Goal: Information Seeking & Learning: Check status

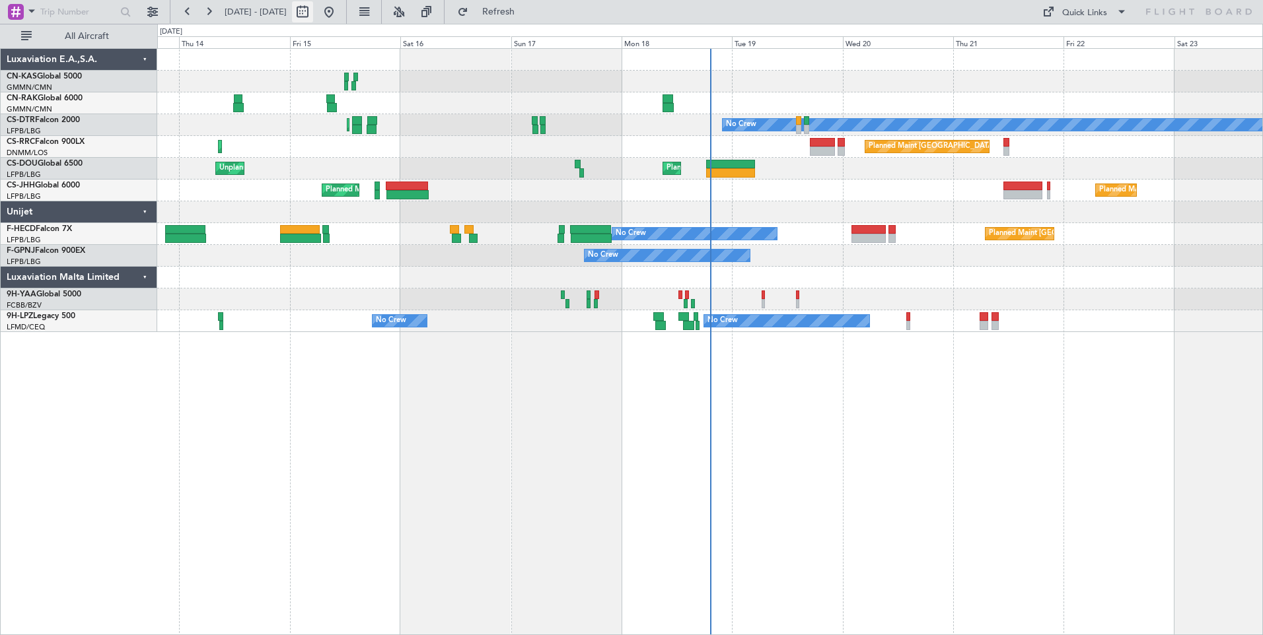
click at [313, 13] on button at bounding box center [302, 11] width 21 height 21
select select "8"
select select "2025"
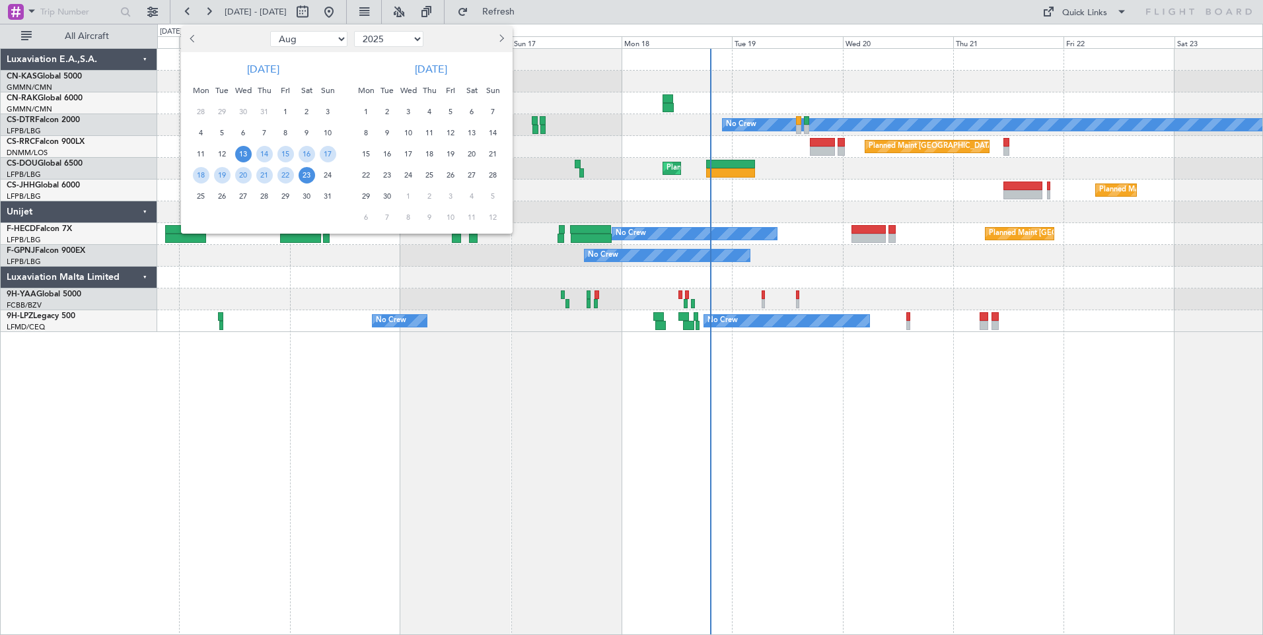
click at [238, 150] on span "13" at bounding box center [243, 154] width 17 height 17
click at [246, 199] on span "27" at bounding box center [243, 196] width 17 height 17
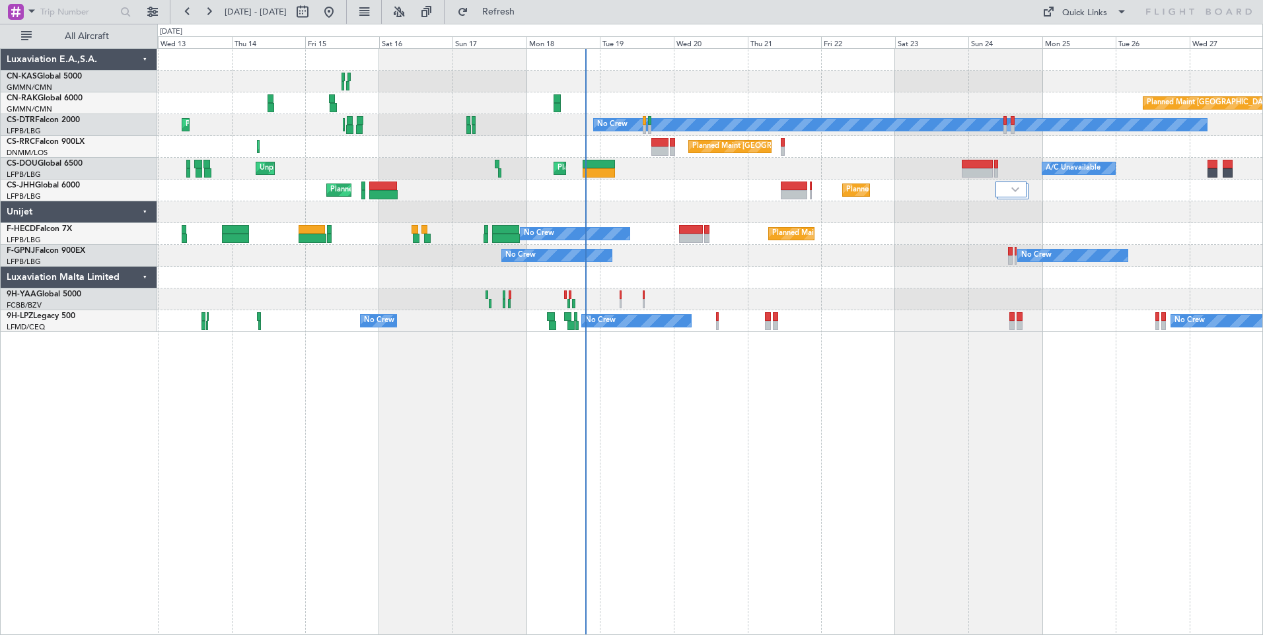
click at [246, 493] on div "Planned Maint [GEOGRAPHIC_DATA] ([GEOGRAPHIC_DATA]) No Crew Planned Maint [GEOG…" at bounding box center [710, 341] width 1106 height 587
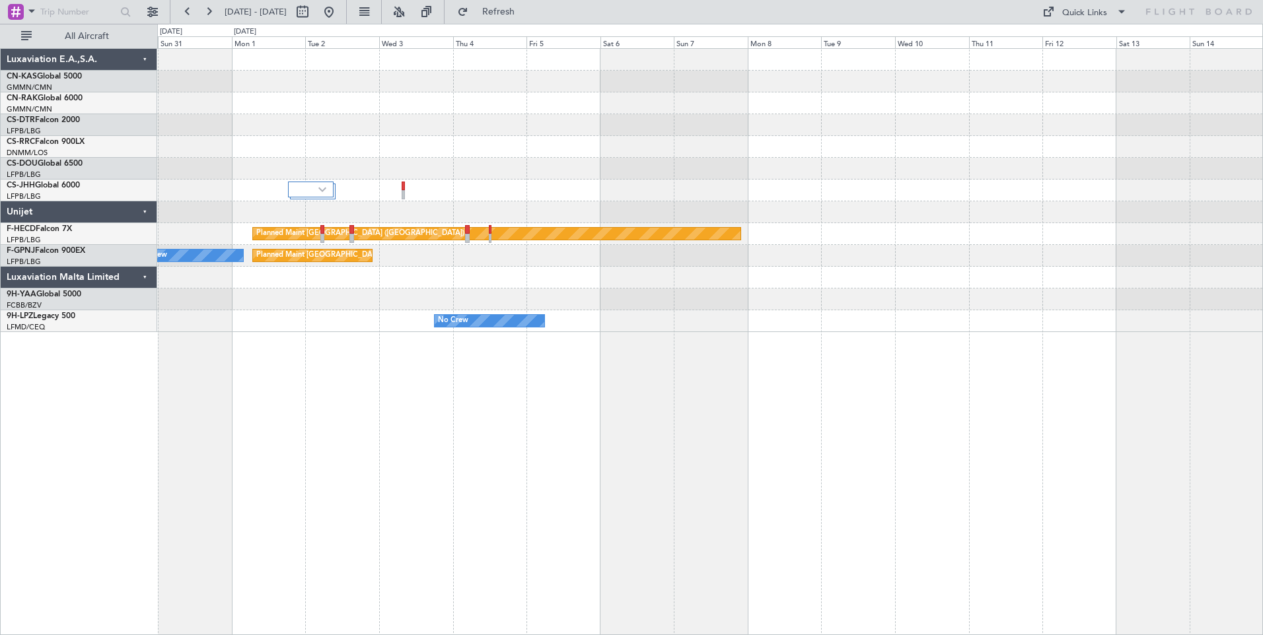
click at [250, 501] on div "Planned Maint [GEOGRAPHIC_DATA] ([GEOGRAPHIC_DATA]) No Crew Planned Maint [GEOG…" at bounding box center [710, 341] width 1106 height 587
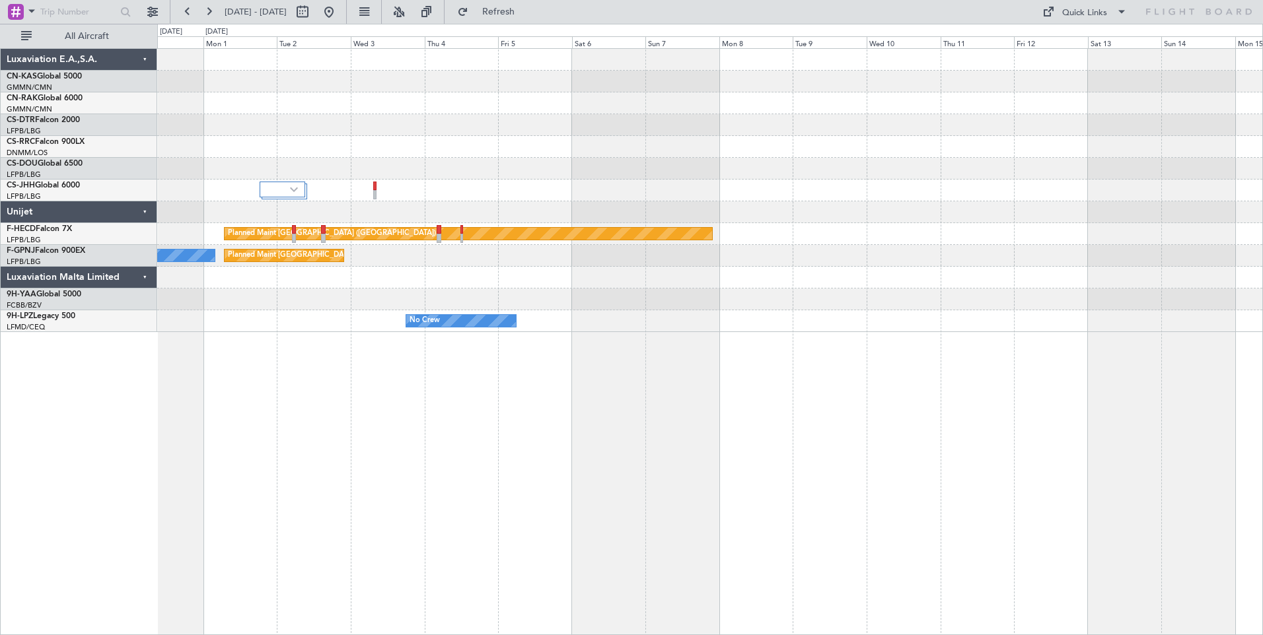
click at [186, 404] on div "Planned Maint [GEOGRAPHIC_DATA] ([GEOGRAPHIC_DATA]) Planned Maint [GEOGRAPHIC_D…" at bounding box center [710, 341] width 1106 height 587
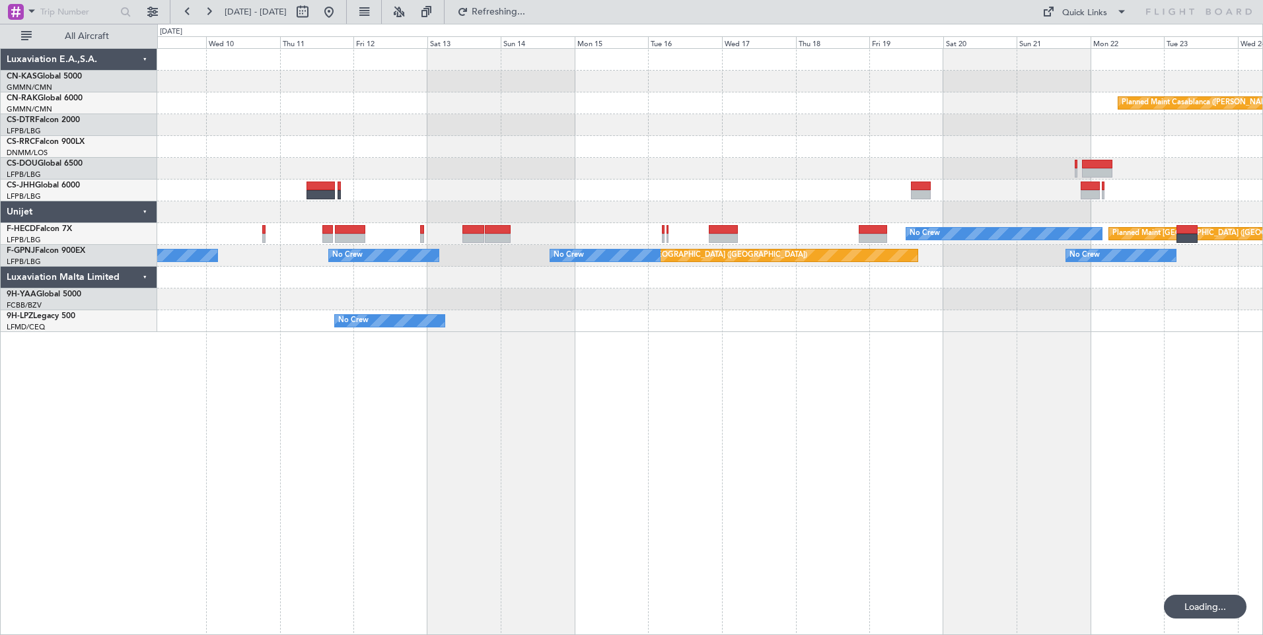
click at [374, 22] on mat-tooltip-component "Go to [DATE]" at bounding box center [373, 39] width 68 height 35
click at [339, 4] on button at bounding box center [328, 11] width 21 height 21
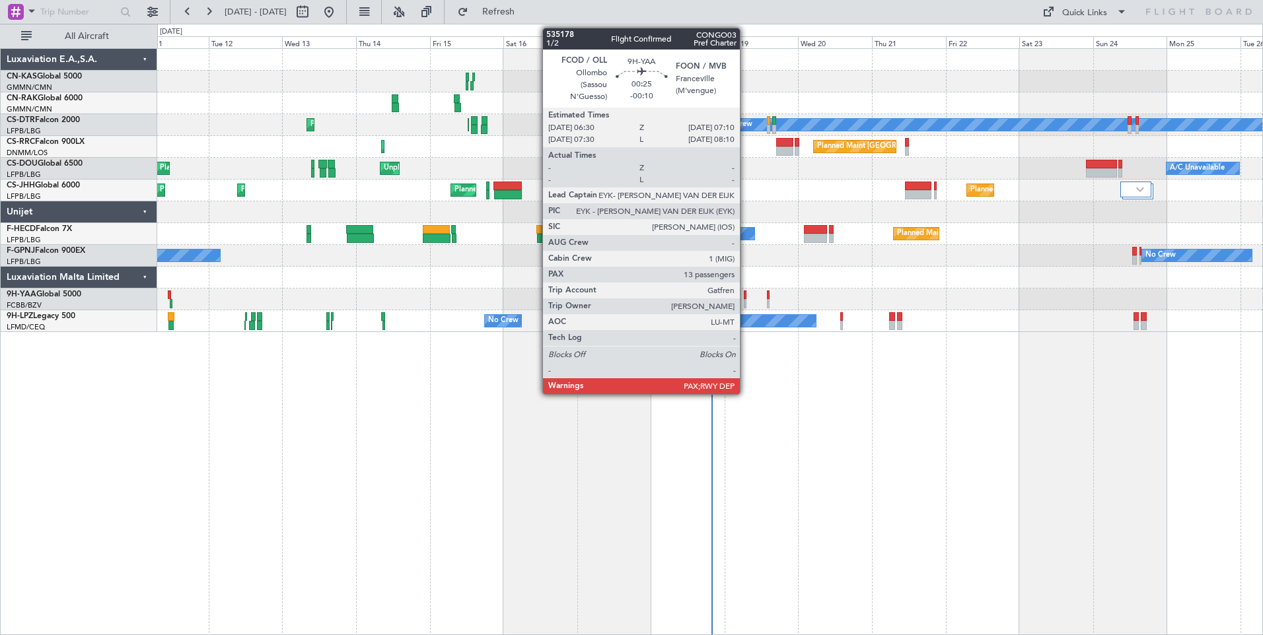
click at [746, 301] on div at bounding box center [745, 303] width 3 height 9
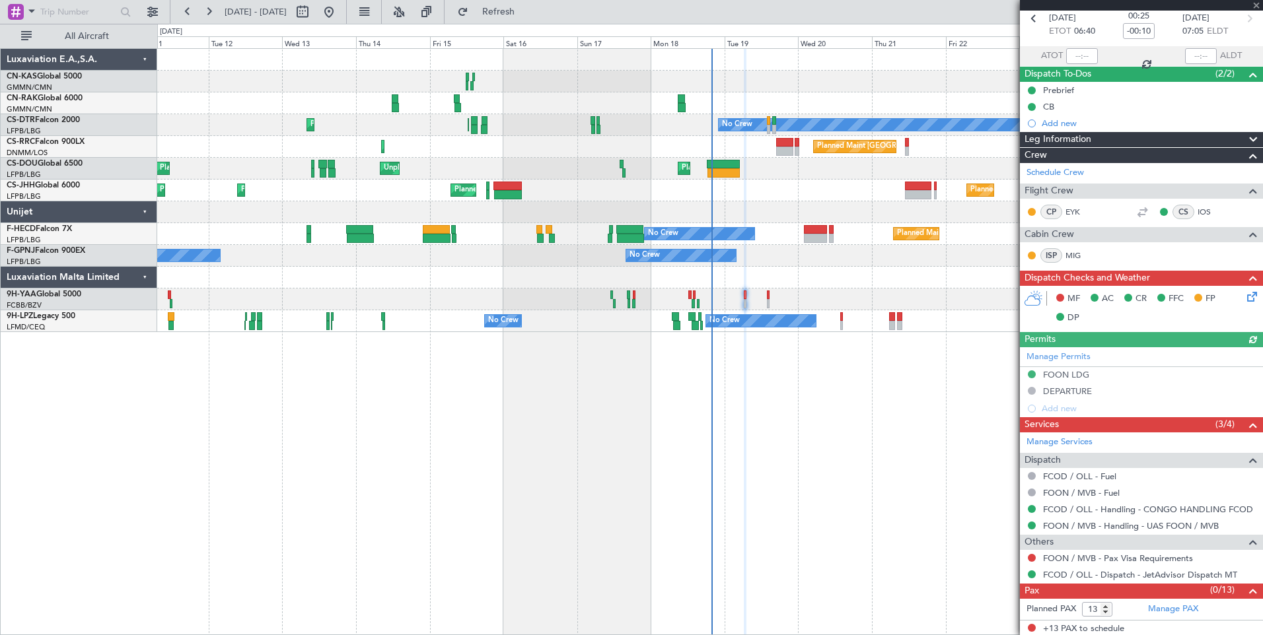
scroll to position [64, 0]
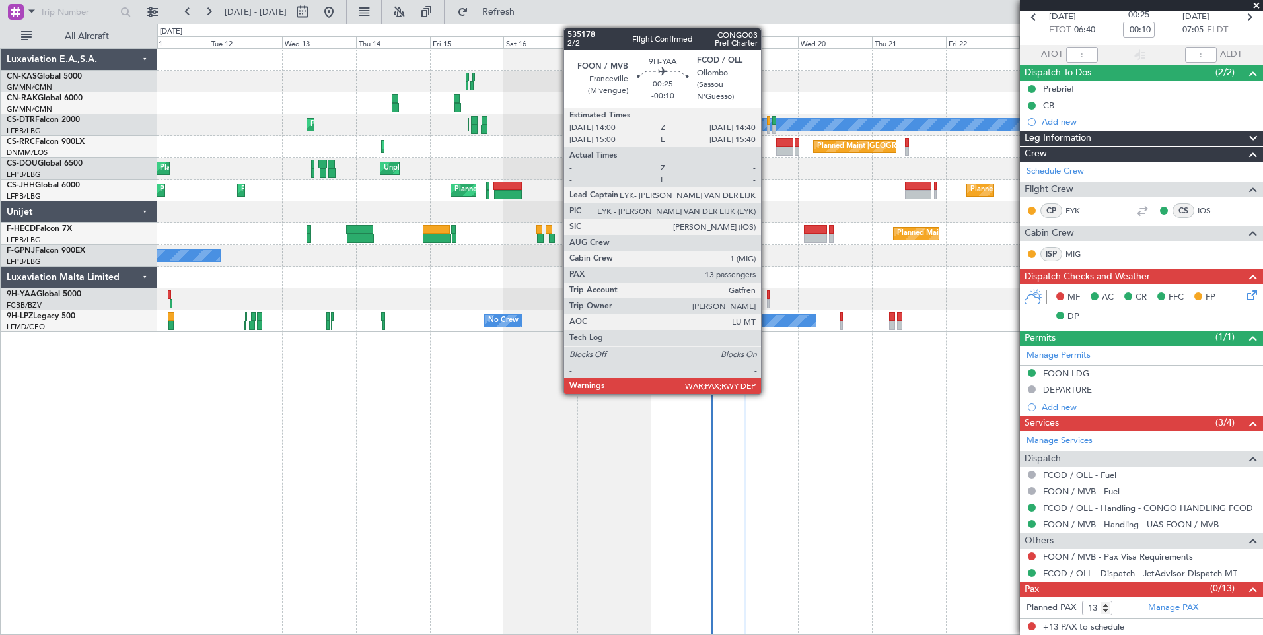
click at [767, 299] on div at bounding box center [768, 295] width 3 height 9
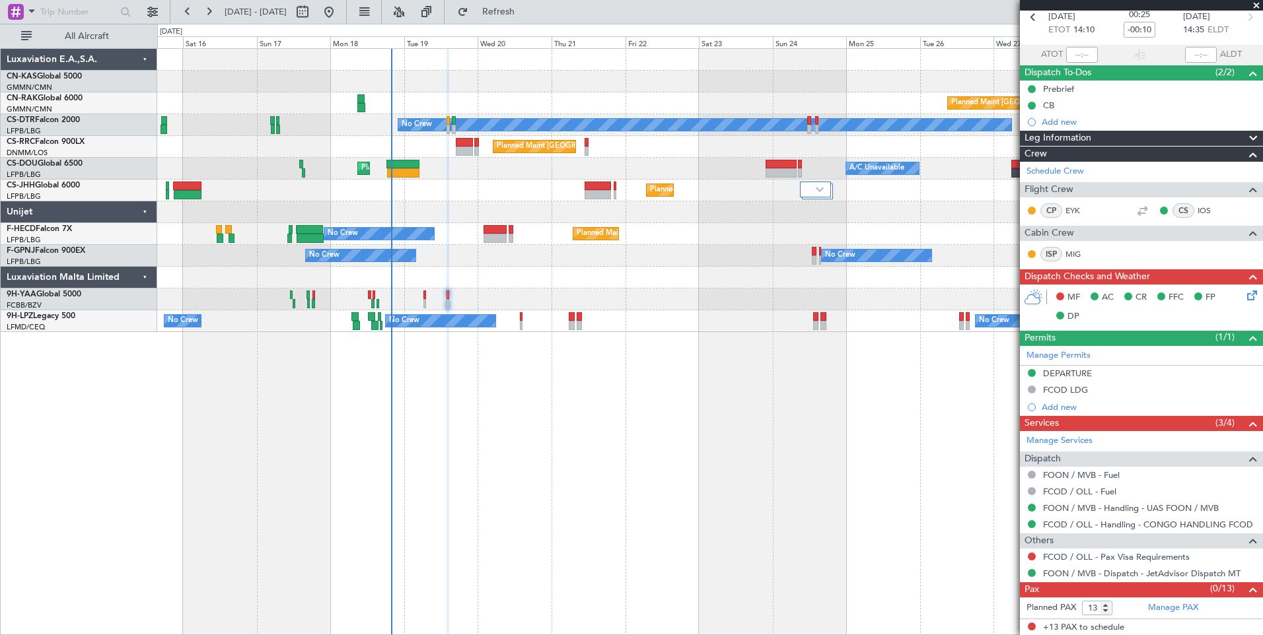
click at [380, 502] on div "Planned Maint [GEOGRAPHIC_DATA] ([GEOGRAPHIC_DATA]) No Crew Planned Maint [GEOG…" at bounding box center [710, 341] width 1106 height 587
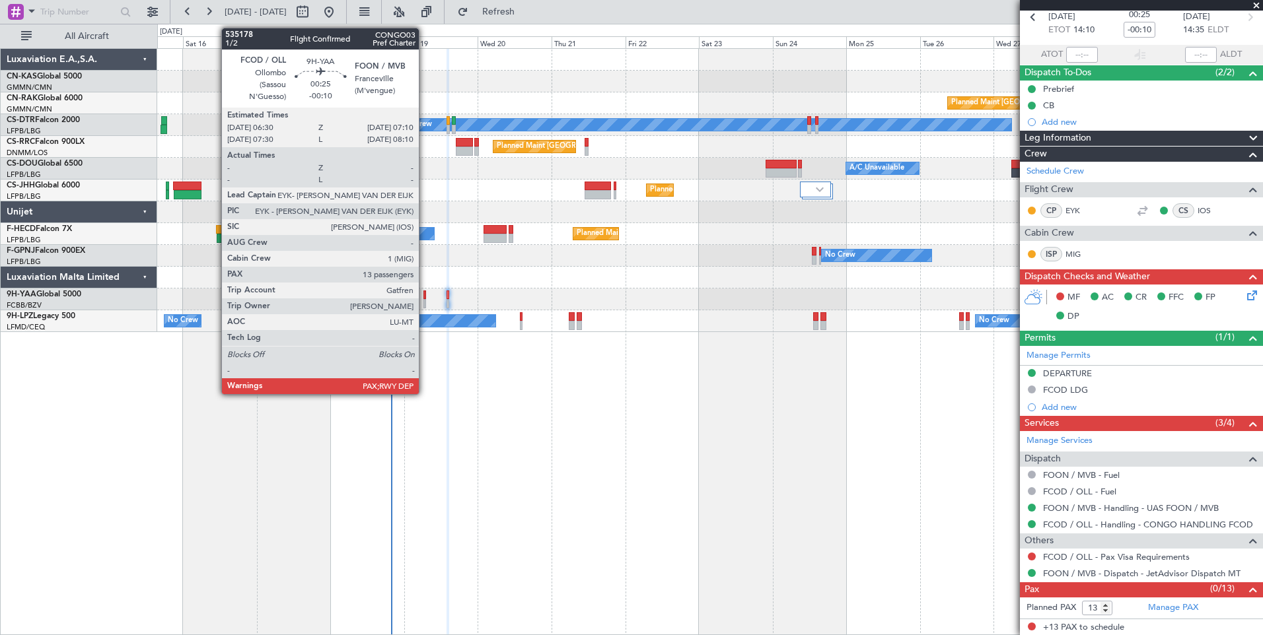
click at [425, 299] on div at bounding box center [424, 303] width 3 height 9
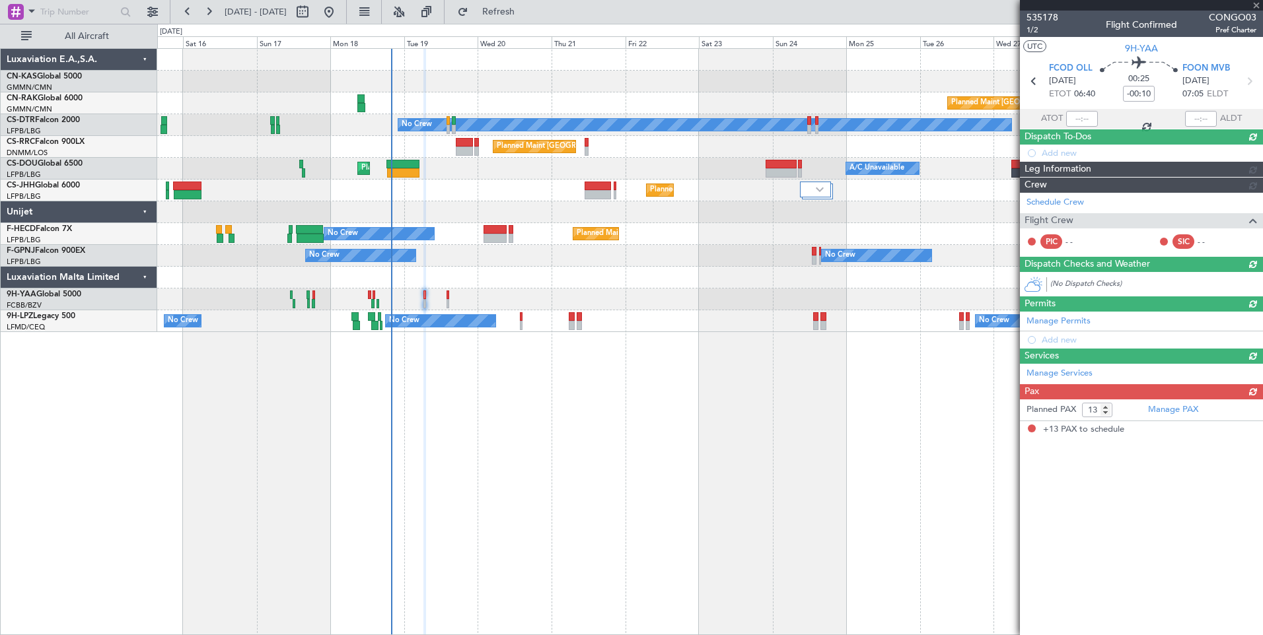
scroll to position [0, 0]
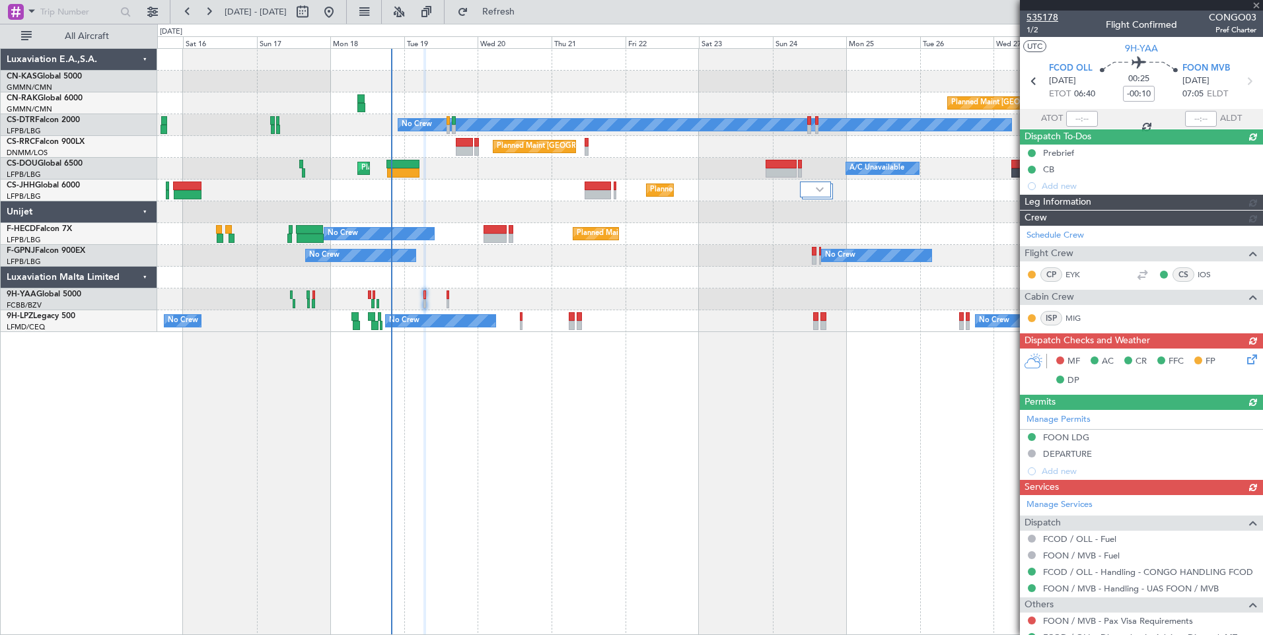
drag, startPoint x: 1065, startPoint y: 16, endPoint x: 1037, endPoint y: 19, distance: 27.9
click at [1037, 19] on div "535178 1/2 Flight Confirmed CONGO03 Pref Charter" at bounding box center [1141, 24] width 243 height 26
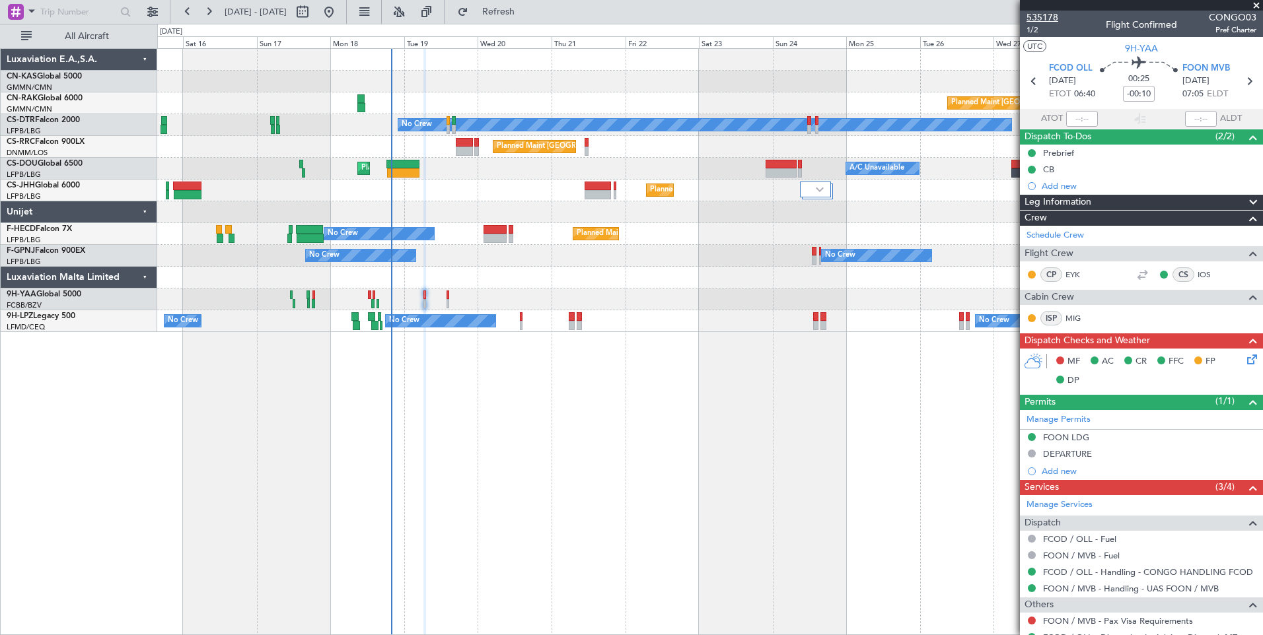
click at [898, 6] on div "[DATE] - [DATE] Refresh Quick Links All Aircraft" at bounding box center [631, 12] width 1263 height 24
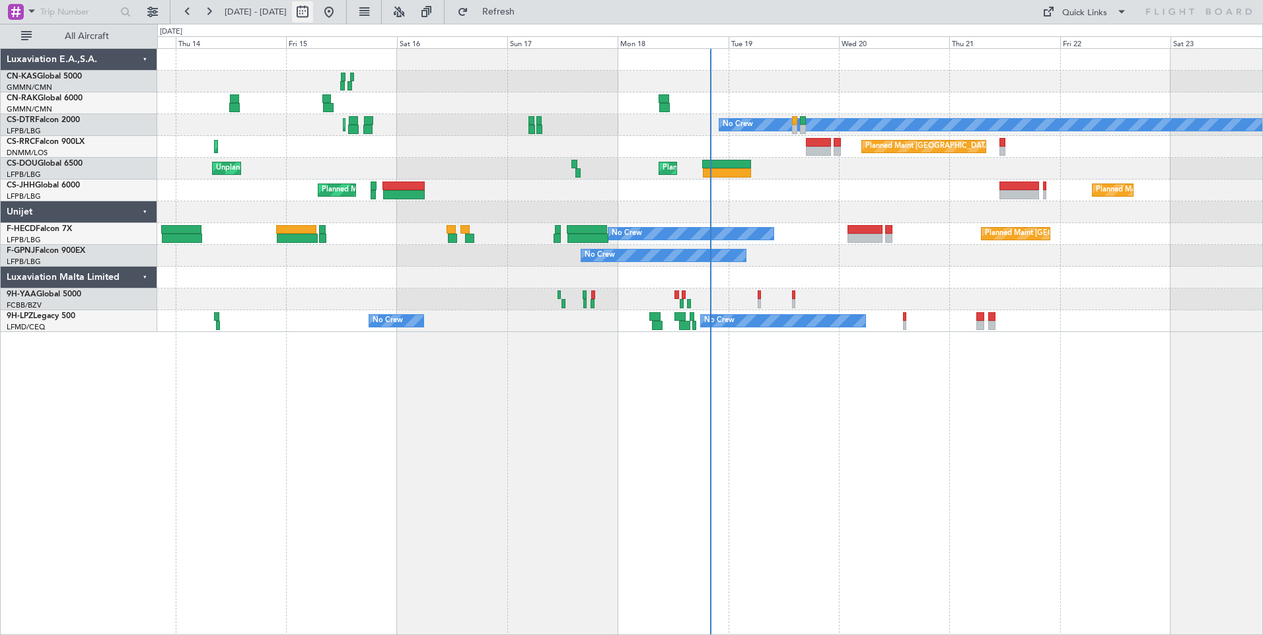
click at [313, 13] on button at bounding box center [302, 11] width 21 height 21
select select "8"
select select "2025"
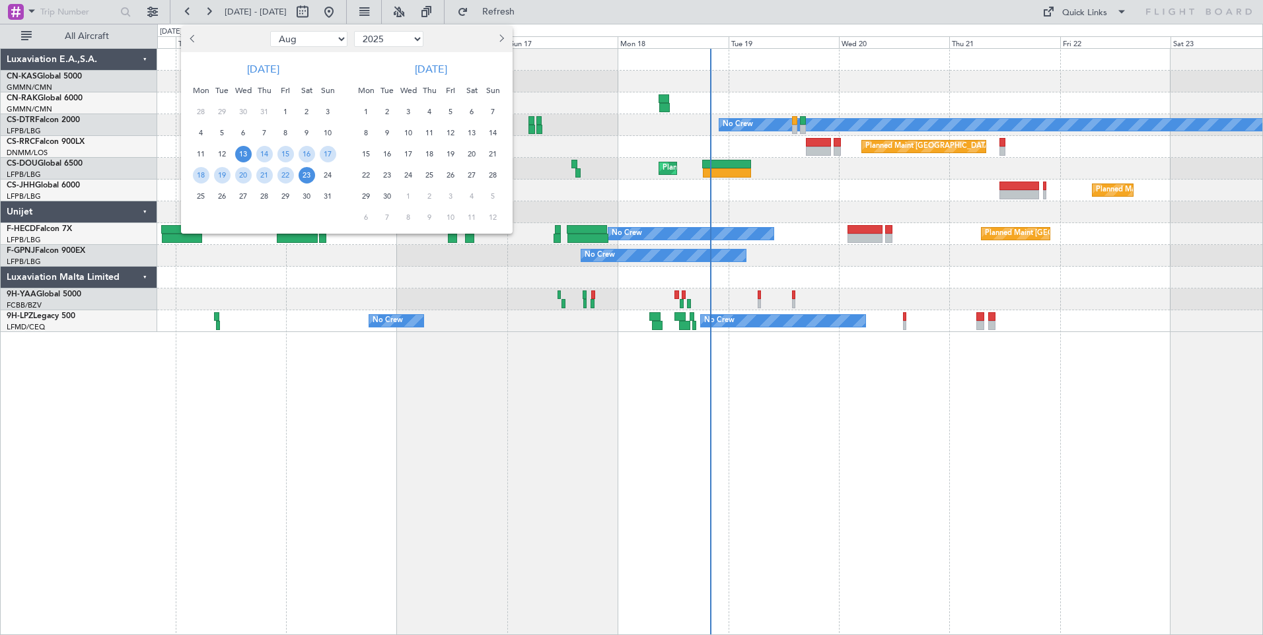
click at [242, 151] on span "13" at bounding box center [243, 154] width 17 height 17
click at [246, 192] on span "27" at bounding box center [243, 196] width 17 height 17
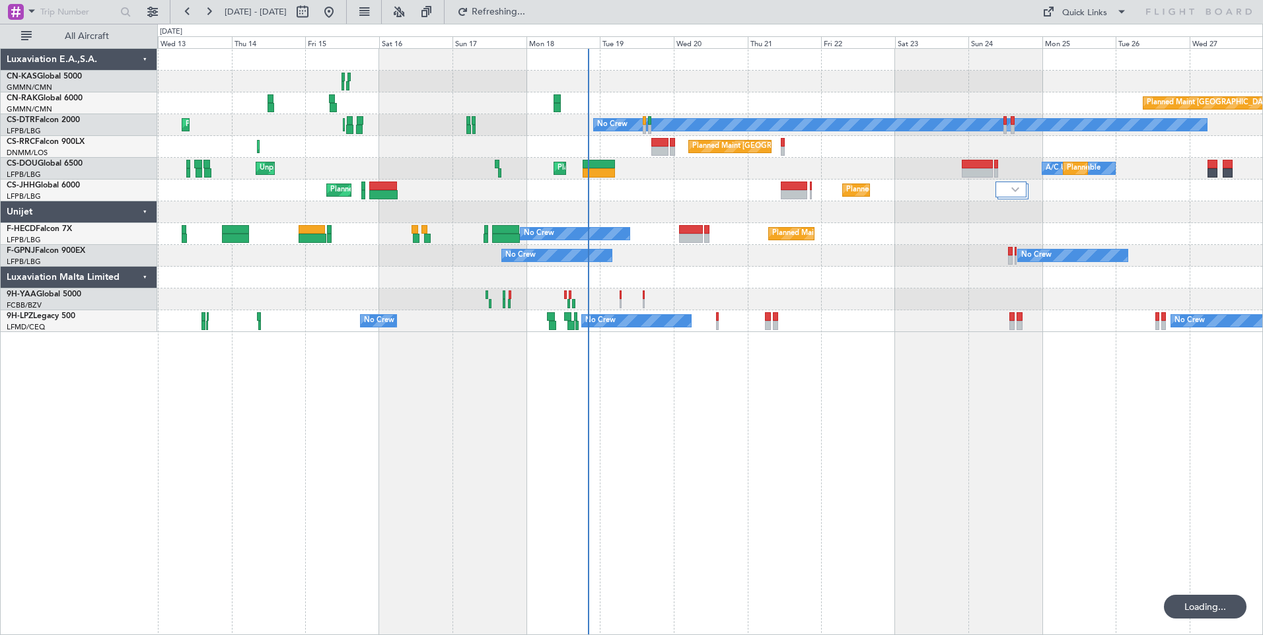
click at [326, 505] on div "Planned Maint Berlin (Brandenburg) No Crew Planned Maint Paris (Le Bourget) Pla…" at bounding box center [710, 341] width 1106 height 587
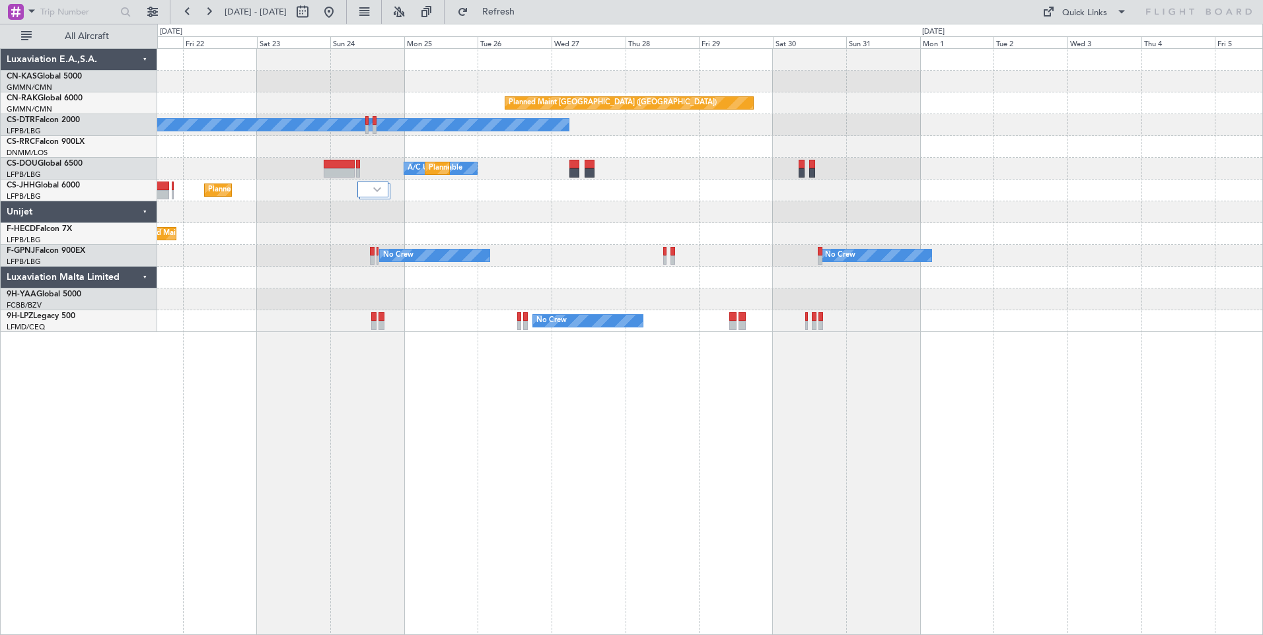
click at [239, 406] on div "Planned Maint Berlin (Brandenburg) No Crew Planned Maint Paris (Le Bourget) A/C…" at bounding box center [710, 341] width 1106 height 587
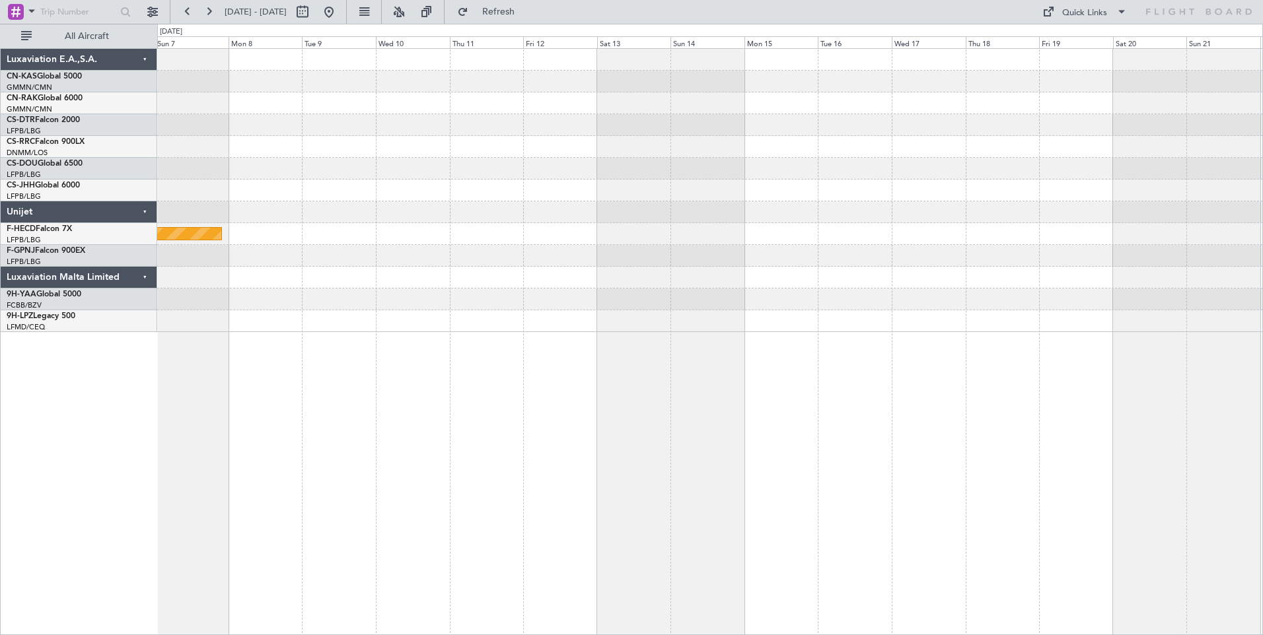
click at [387, 360] on div "Planned Maint Paris (Le Bourget) No Crew" at bounding box center [710, 341] width 1106 height 587
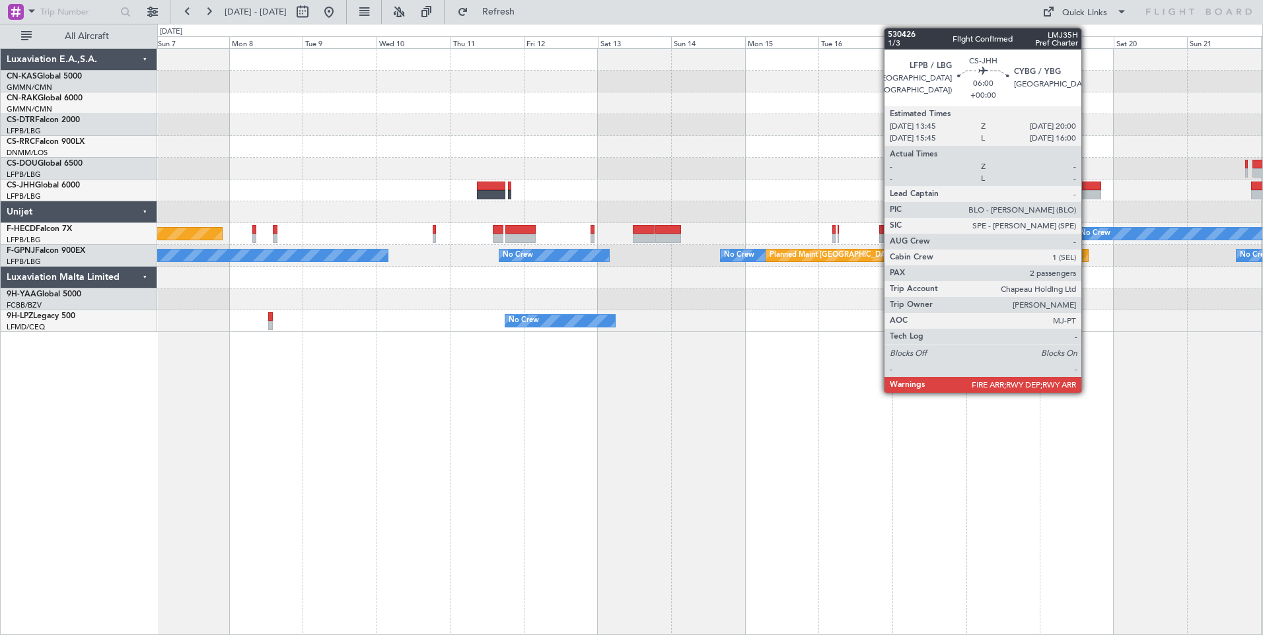
click at [1087, 187] on div at bounding box center [1091, 186] width 20 height 9
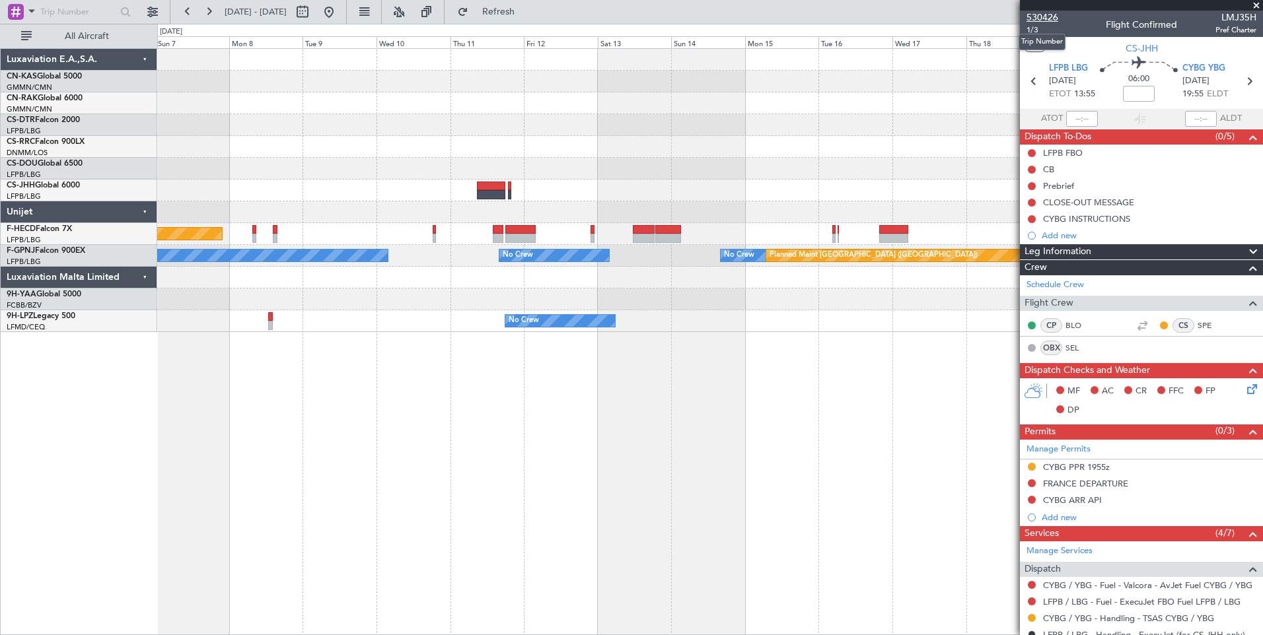
click at [1052, 22] on span "530426" at bounding box center [1042, 18] width 32 height 14
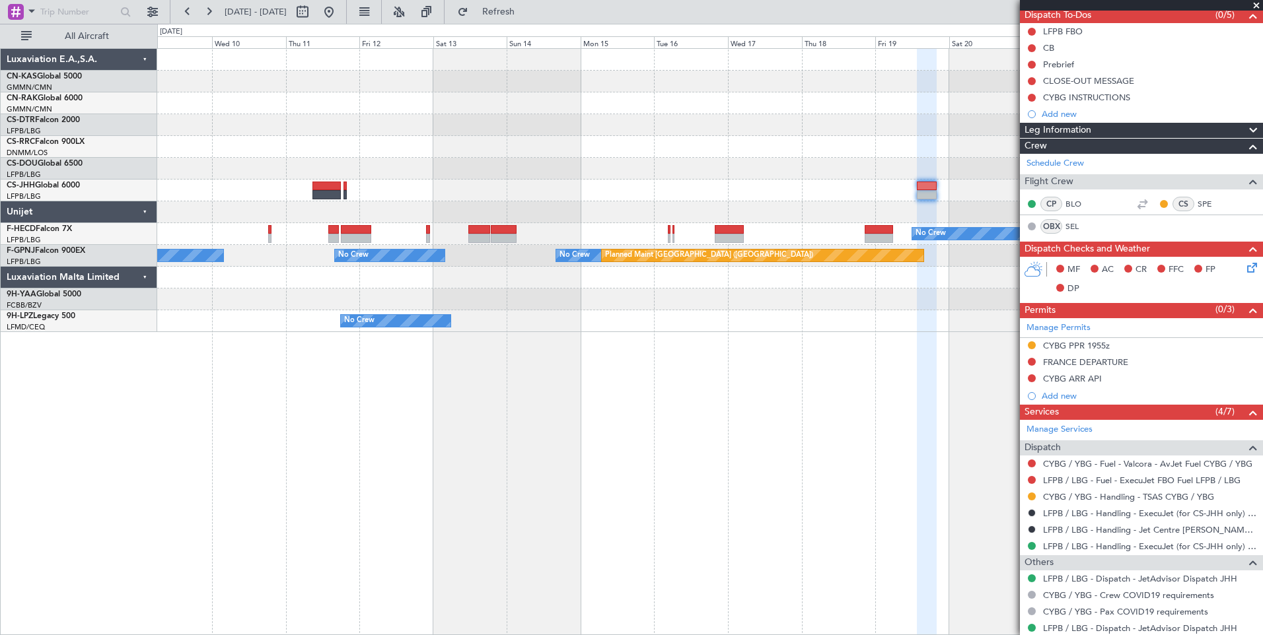
click at [581, 165] on div "Planned Maint Casablanca (Mohammed V Intl) No Crew Planned Maint Paris (Le Bour…" at bounding box center [709, 190] width 1105 height 283
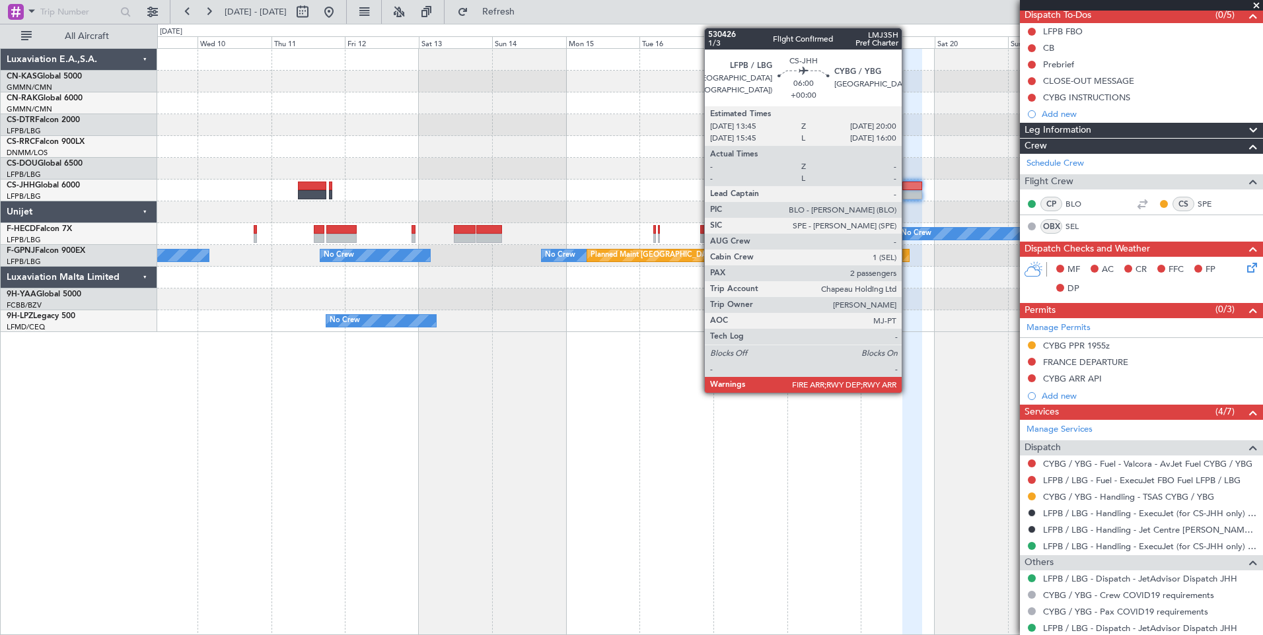
click at [907, 190] on div at bounding box center [912, 186] width 20 height 9
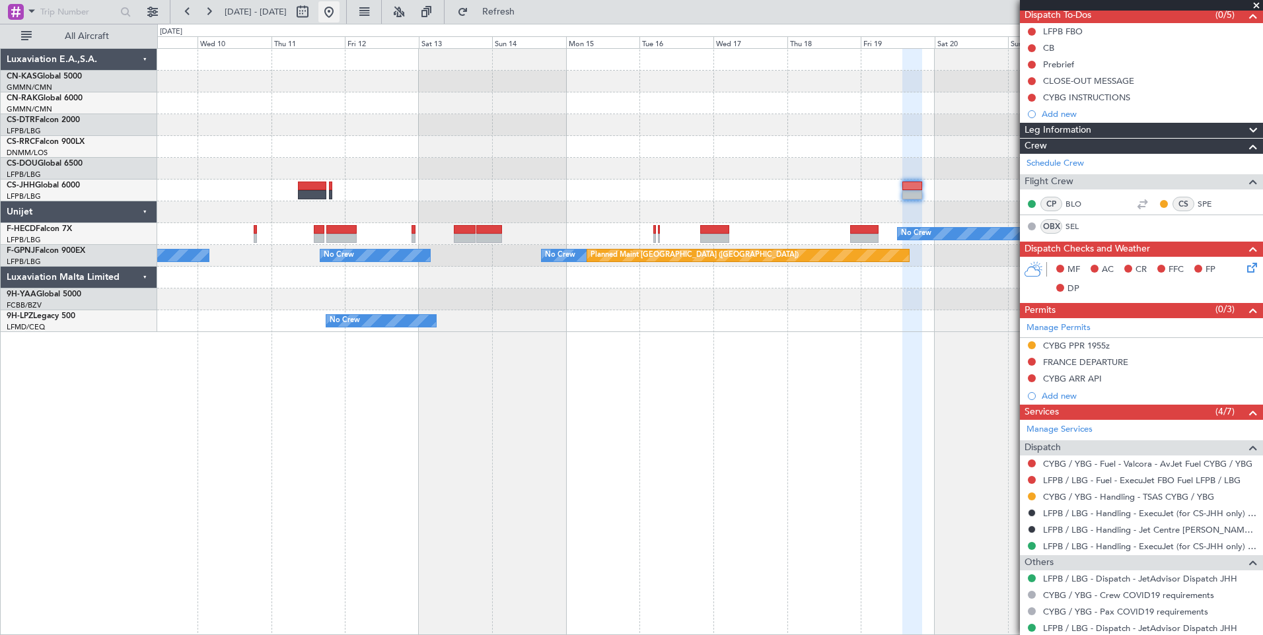
click at [339, 17] on button at bounding box center [328, 11] width 21 height 21
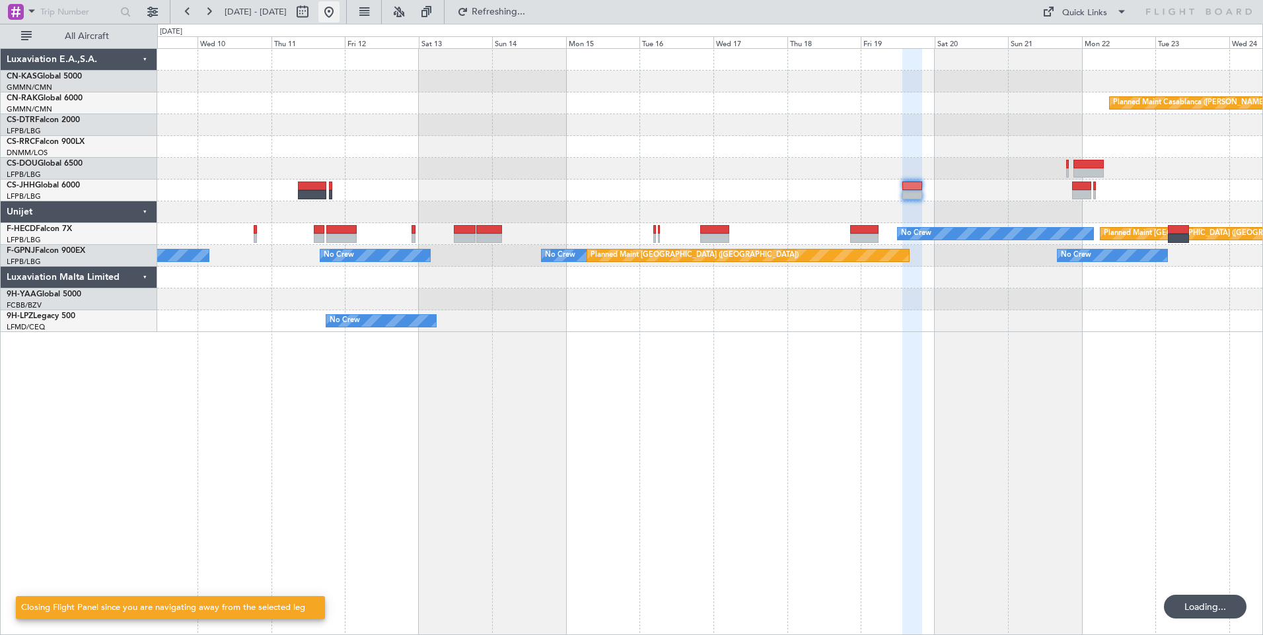
scroll to position [0, 0]
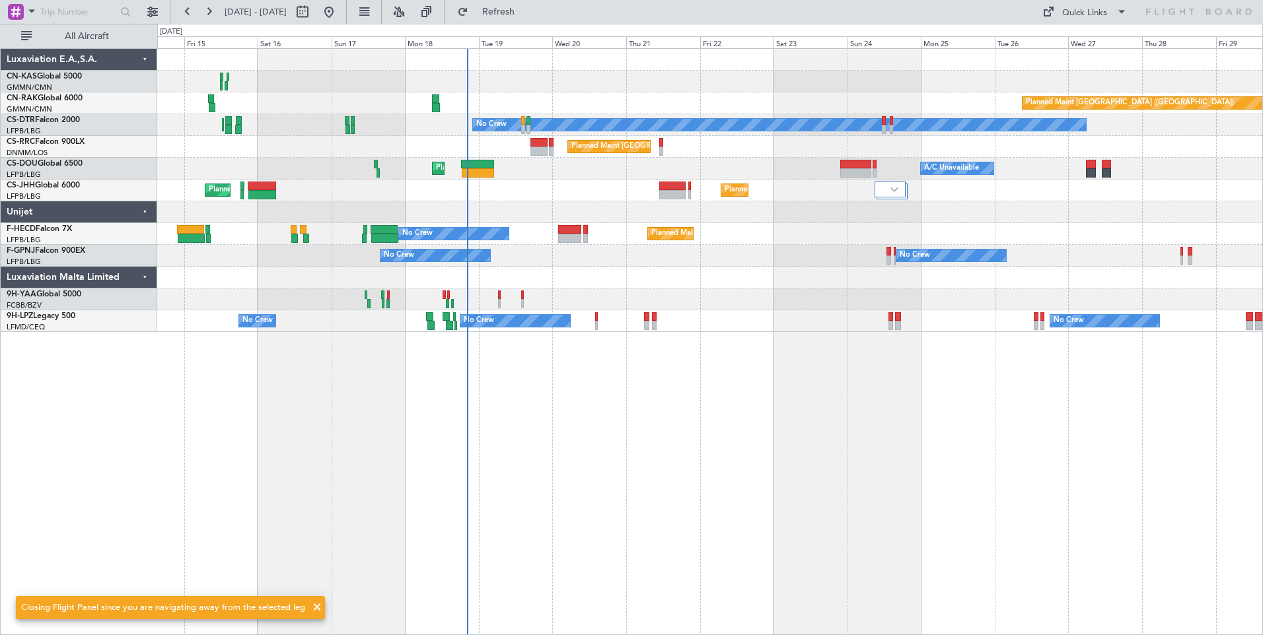
click at [784, 279] on div "Planned Maint Berlin (Brandenburg) No Crew Planned Maint Paris (Le Bourget) Pla…" at bounding box center [709, 190] width 1105 height 283
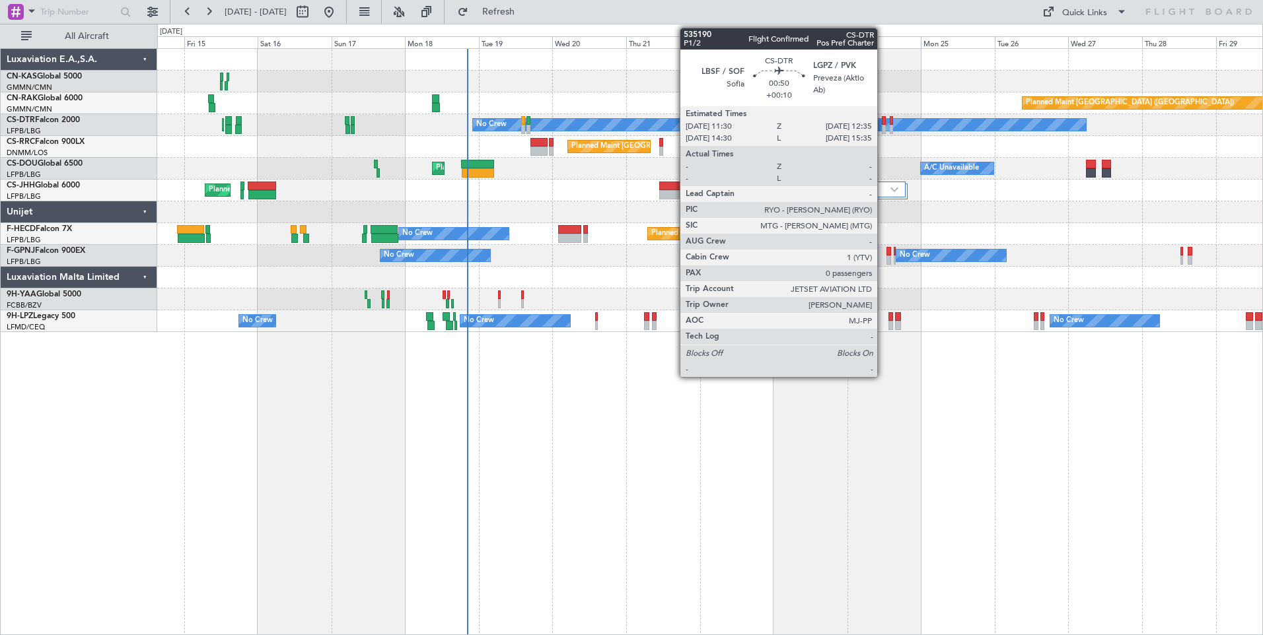
click at [883, 126] on div at bounding box center [884, 129] width 4 height 9
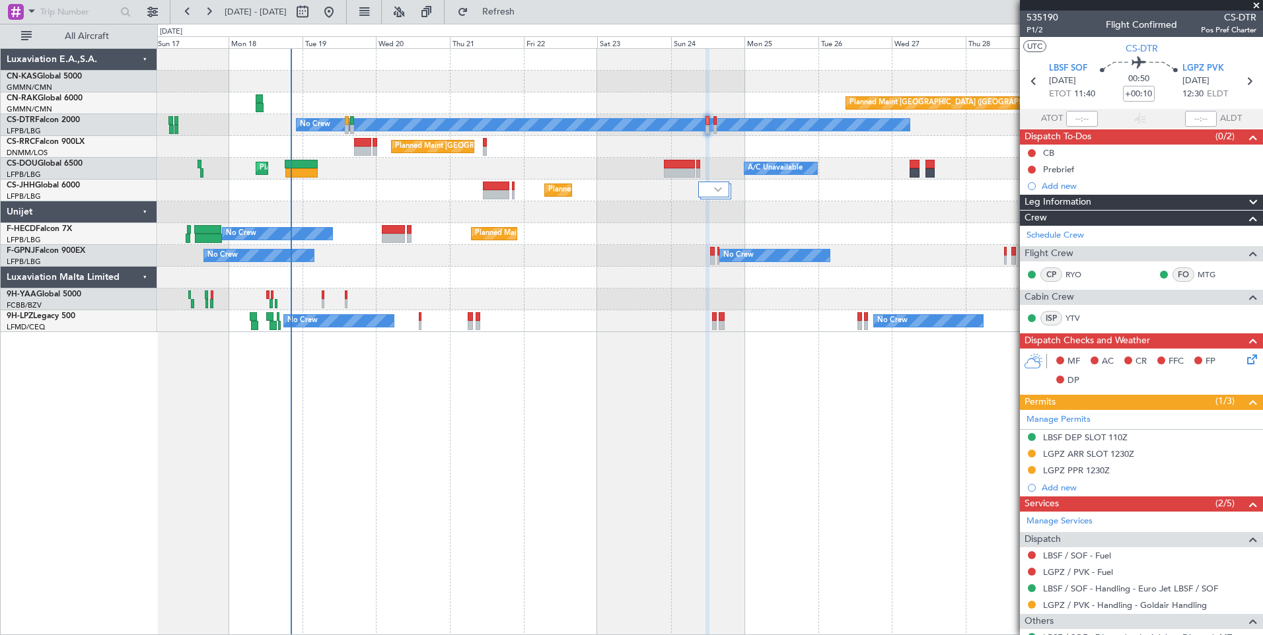
click at [575, 376] on div "Planned Maint Berlin (Brandenburg) No Crew Planned Maint Paris (Le Bourget) Pla…" at bounding box center [710, 341] width 1106 height 587
click at [622, 415] on div "Planned Maint Berlin (Brandenburg) No Crew Planned Maint Paris (Le Bourget) Pla…" at bounding box center [710, 341] width 1106 height 587
